Goal: Task Accomplishment & Management: Manage account settings

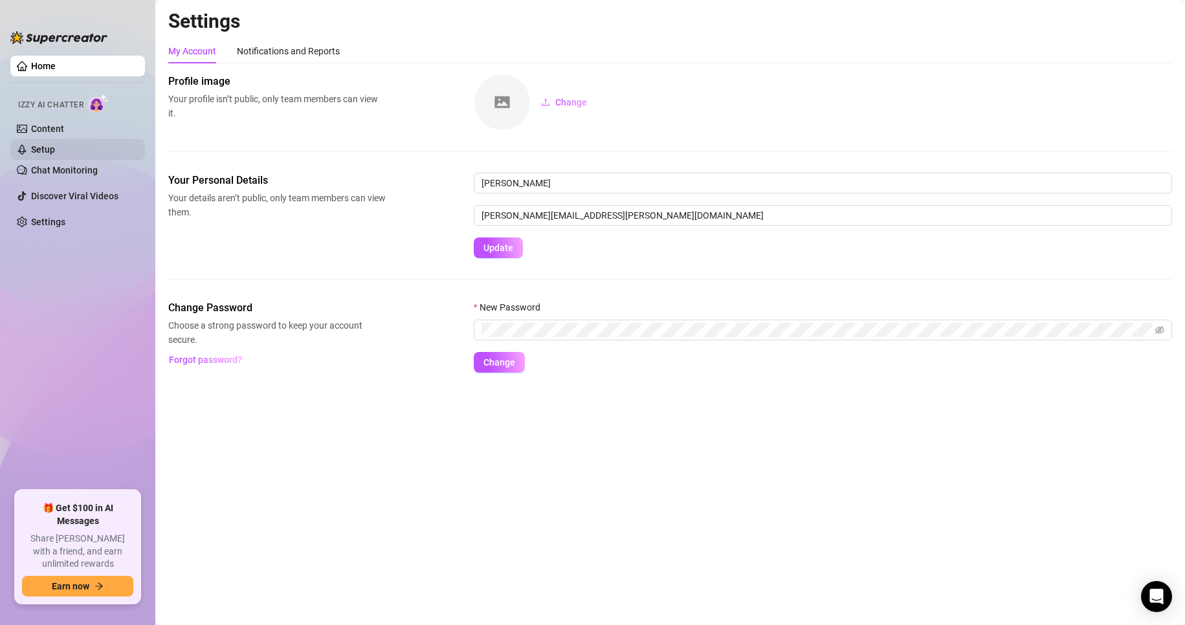
click at [43, 146] on link "Setup" at bounding box center [43, 149] width 24 height 10
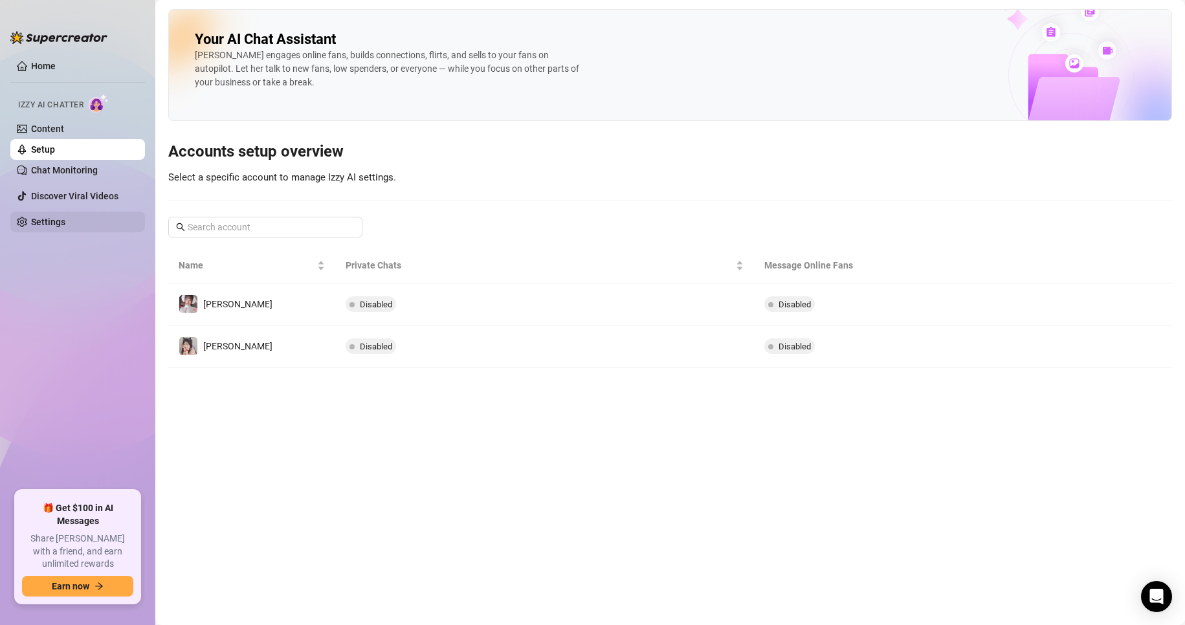
click at [50, 226] on link "Settings" at bounding box center [48, 222] width 34 height 10
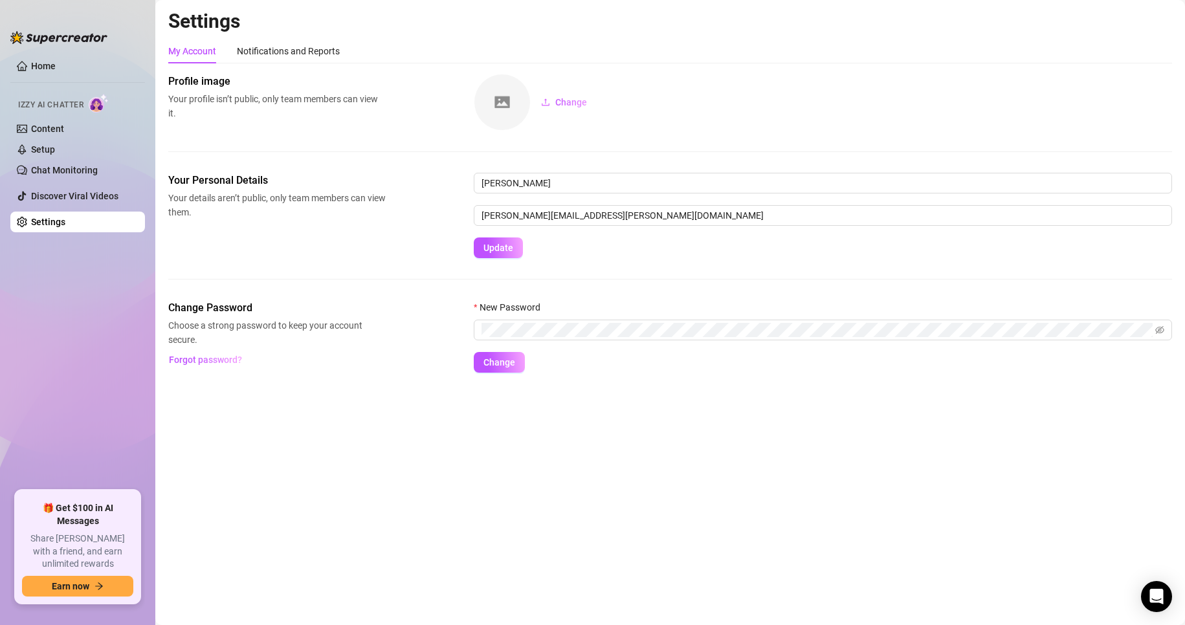
click at [41, 220] on link "Settings" at bounding box center [48, 222] width 34 height 10
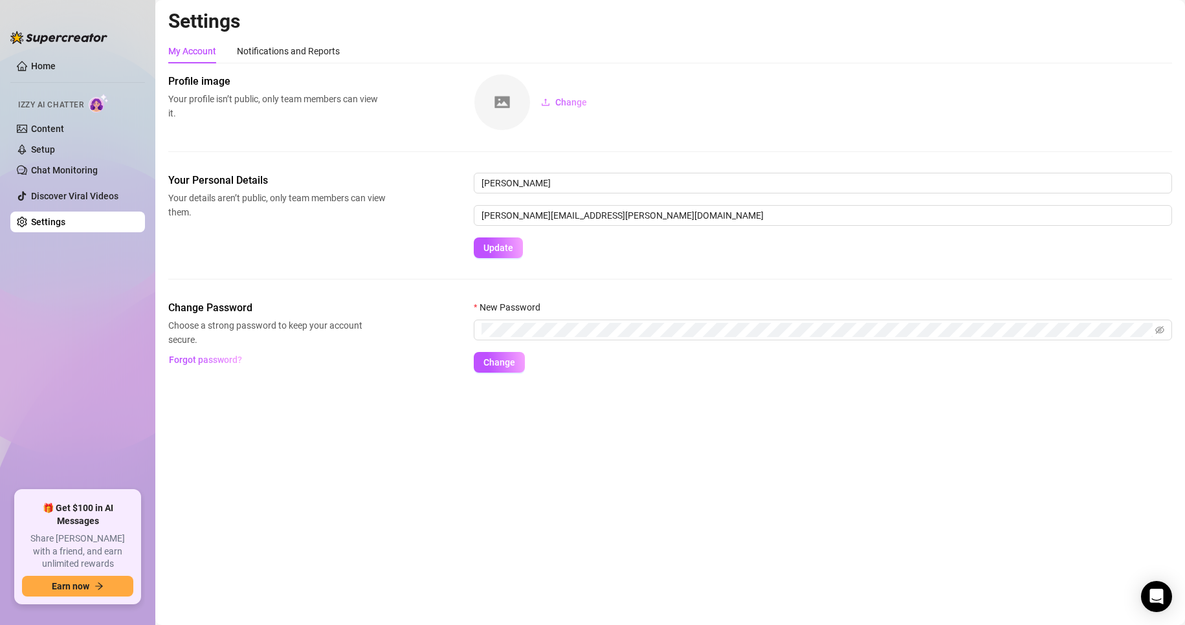
click at [41, 220] on link "Settings" at bounding box center [48, 222] width 34 height 10
click at [268, 50] on div "Notifications and Reports" at bounding box center [288, 51] width 103 height 14
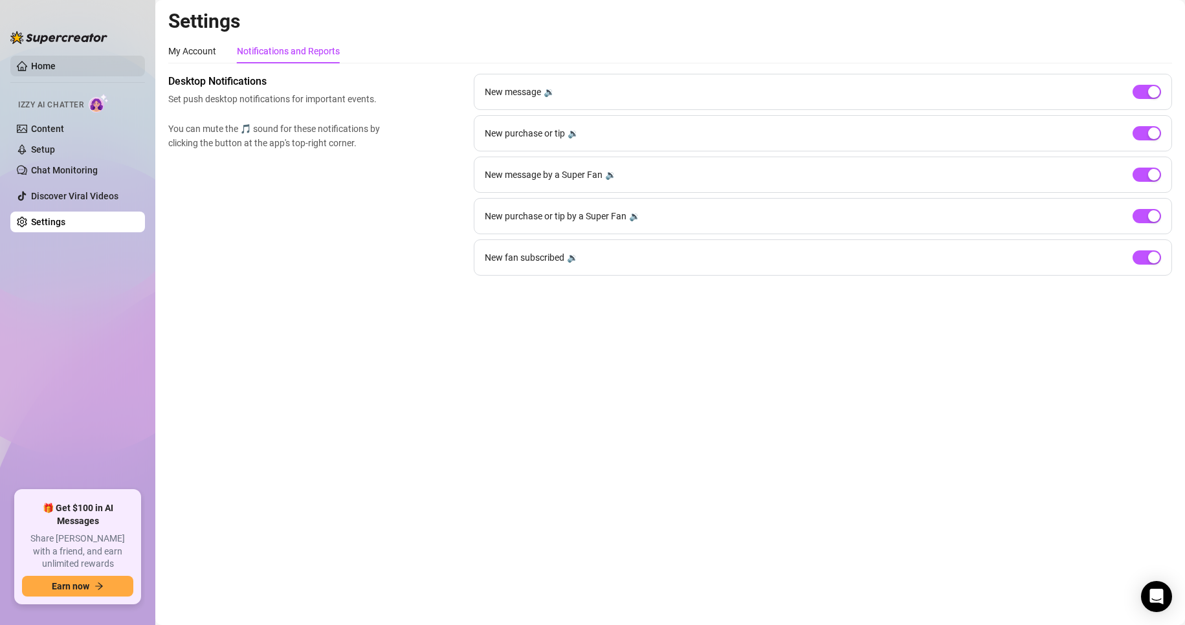
click at [43, 61] on link "Home" at bounding box center [43, 66] width 25 height 10
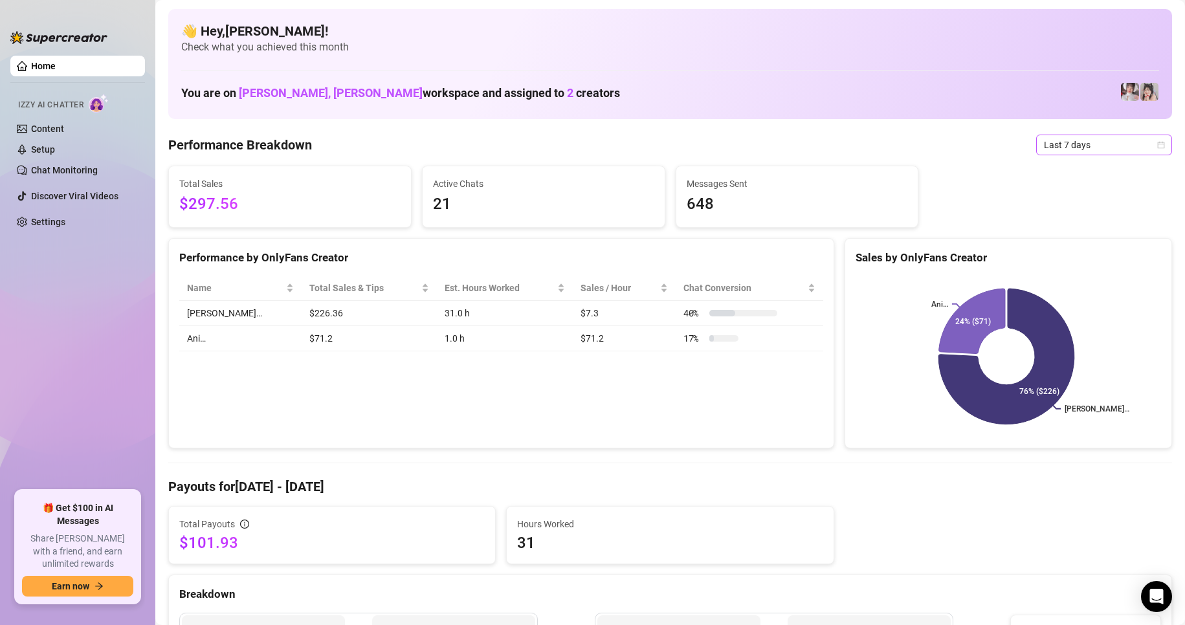
click at [1120, 151] on span "Last 7 days" at bounding box center [1104, 144] width 120 height 19
click at [1058, 251] on div "Custom date" at bounding box center [1093, 254] width 115 height 14
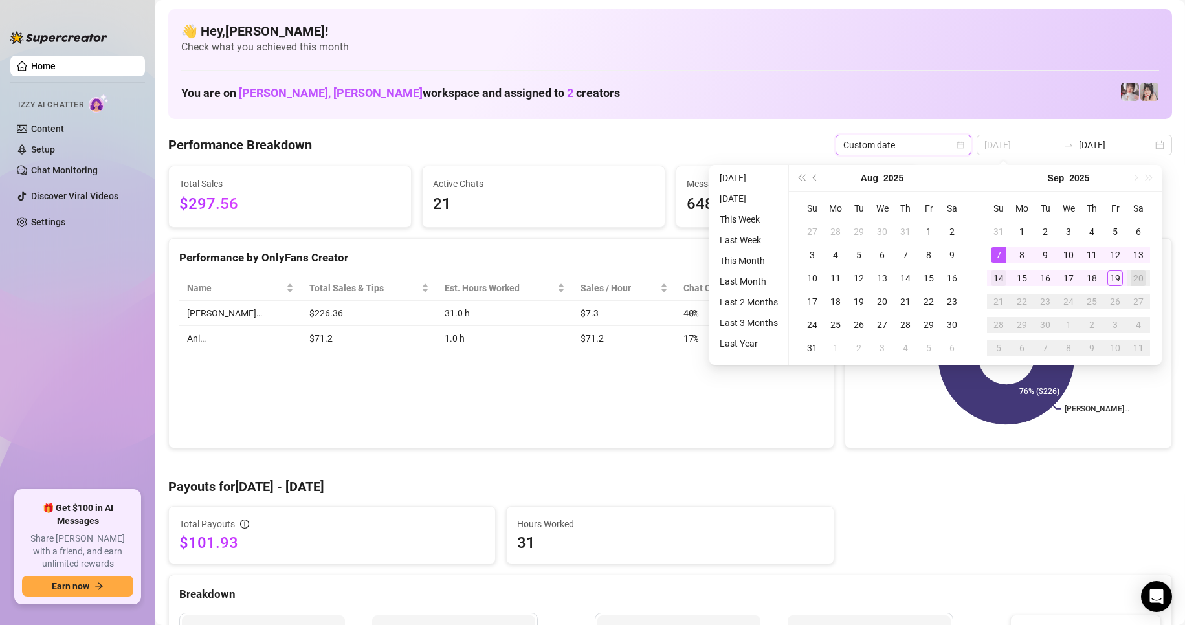
type input "[DATE]"
click at [998, 273] on div "14" at bounding box center [999, 279] width 16 height 16
type input "[DATE]"
click at [1117, 282] on div "19" at bounding box center [1116, 279] width 16 height 16
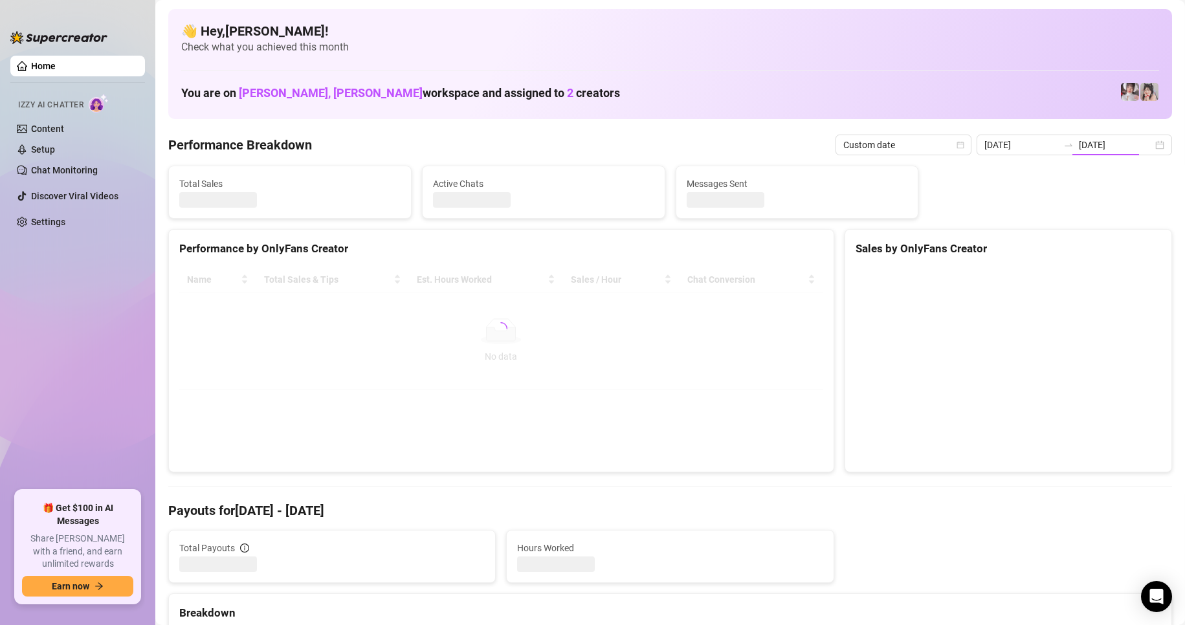
type input "[DATE]"
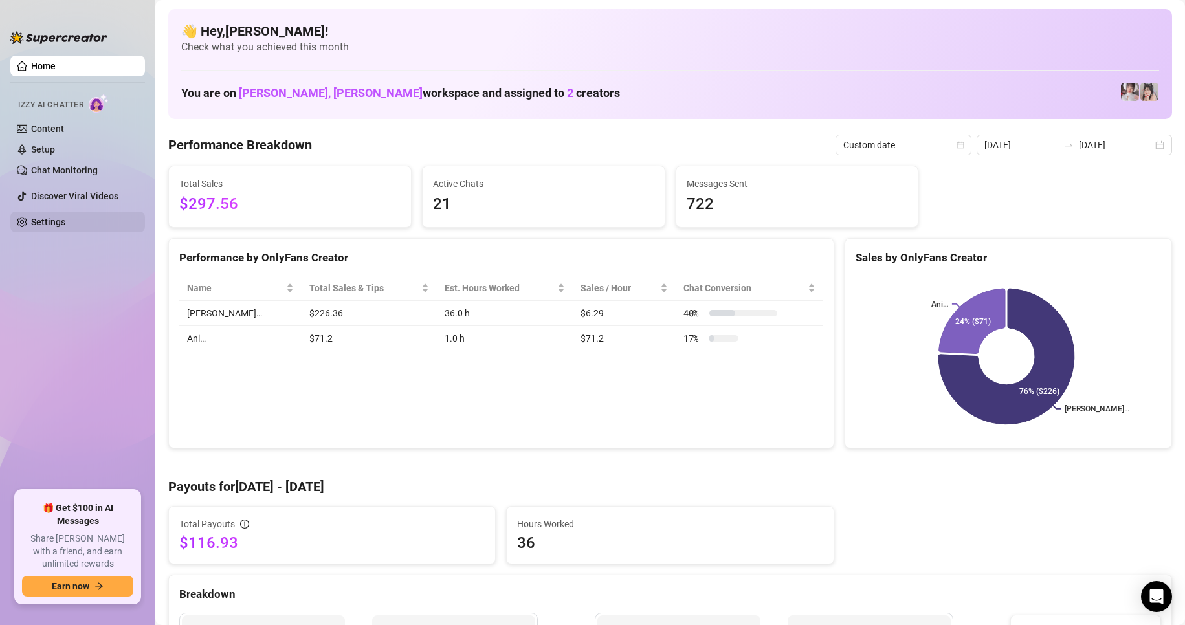
click at [56, 224] on link "Settings" at bounding box center [48, 222] width 34 height 10
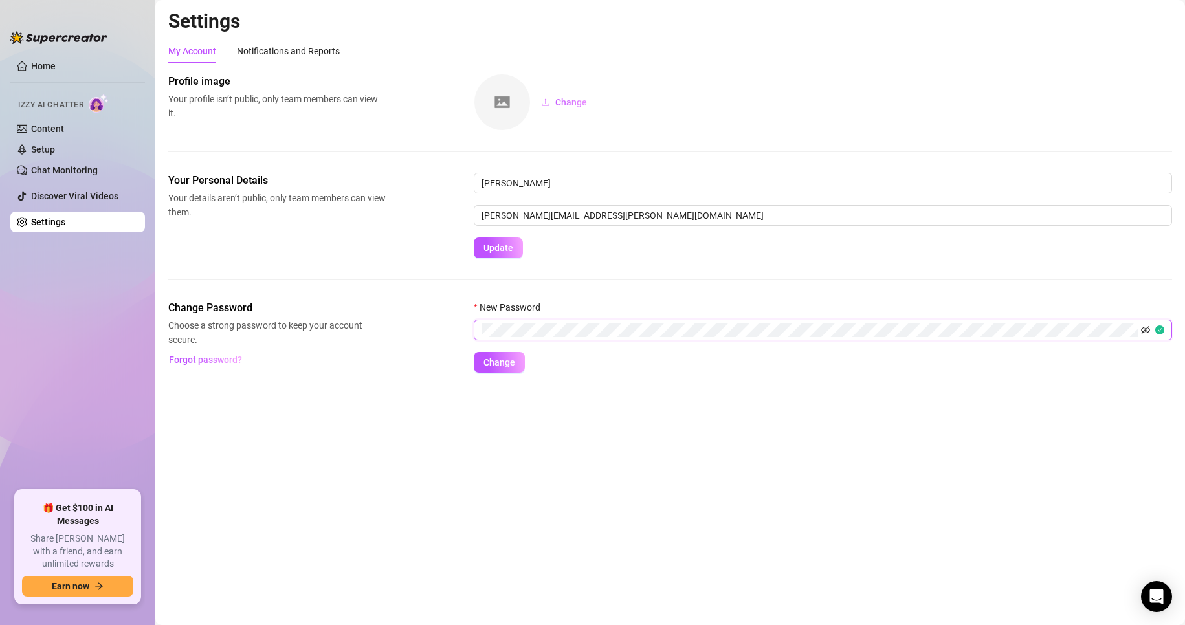
click at [1141, 331] on icon "eye-invisible" at bounding box center [1145, 330] width 9 height 9
click at [502, 351] on form "New Password Change" at bounding box center [823, 336] width 698 height 72
click at [502, 372] on button "Change" at bounding box center [499, 362] width 51 height 21
